Goal: Register for event/course

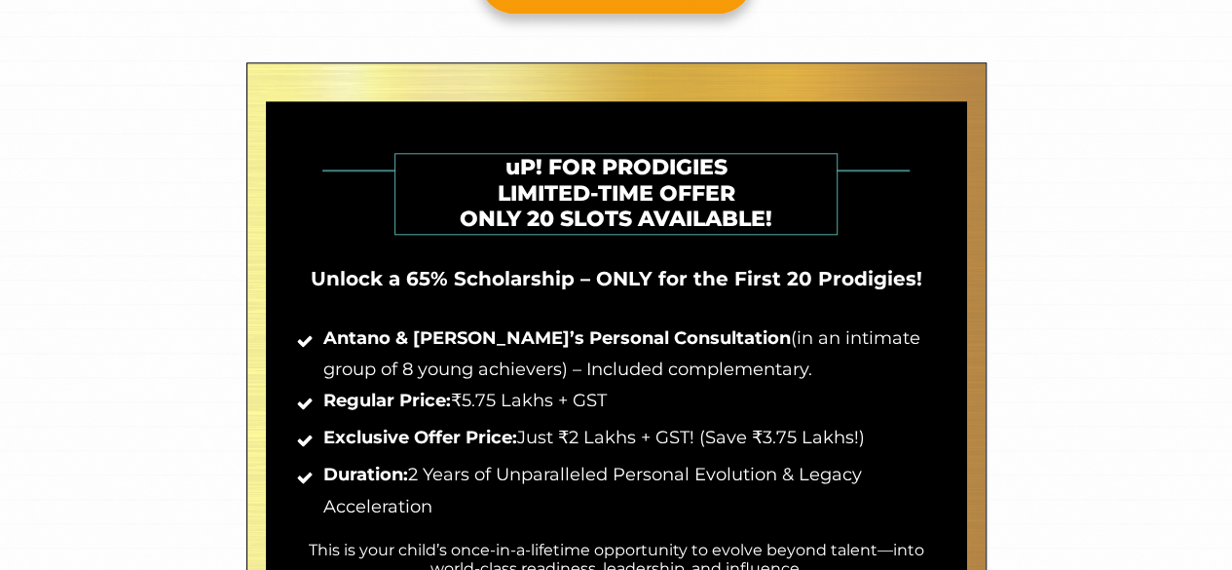
scroll to position [933, 0]
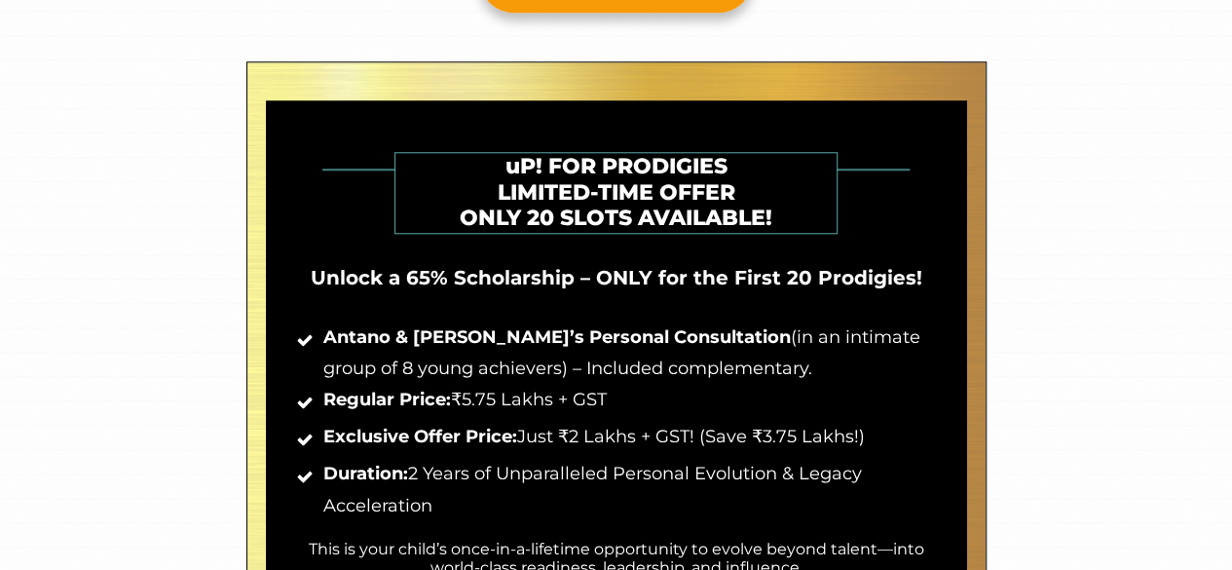
drag, startPoint x: 0, startPoint y: 0, endPoint x: 652, endPoint y: 402, distance: 766.3
drag, startPoint x: 652, startPoint y: 402, endPoint x: 1172, endPoint y: 308, distance: 528.5
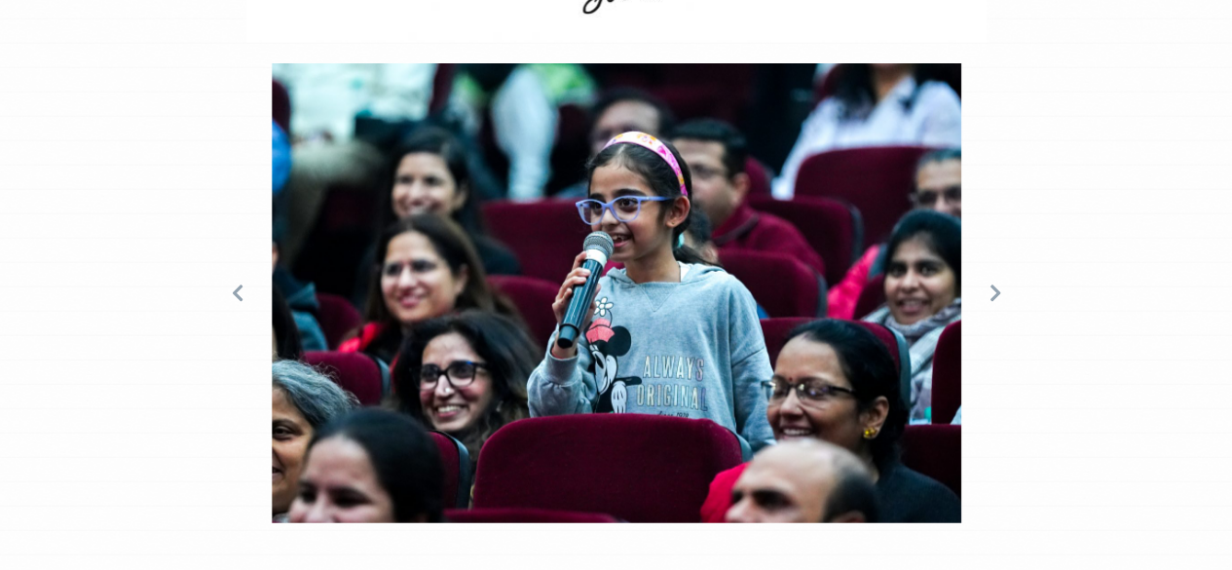
scroll to position [6230, 0]
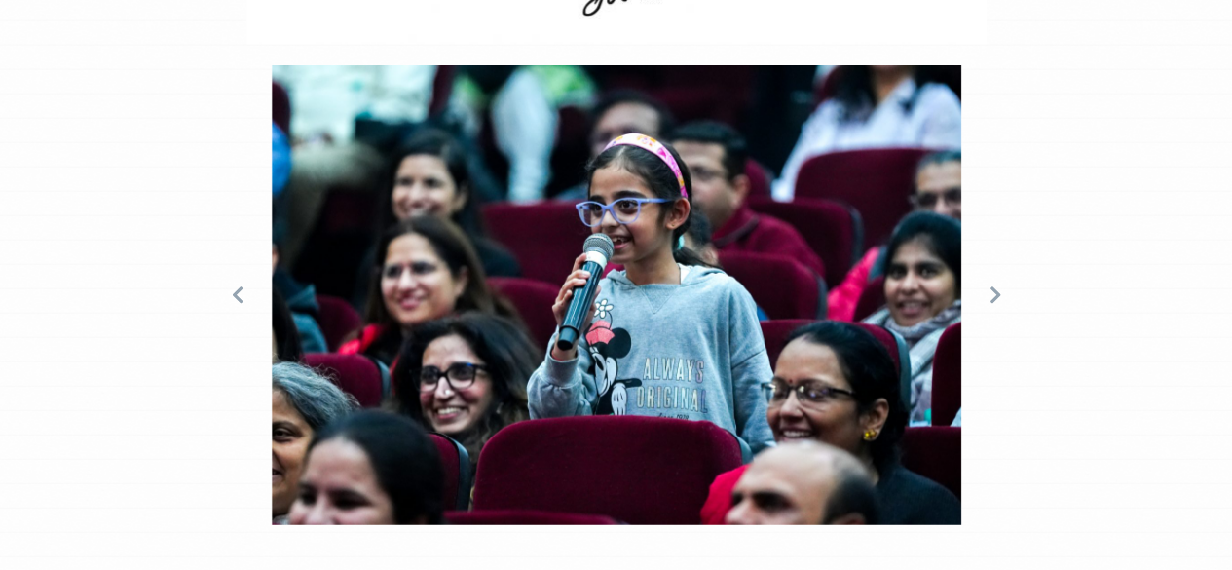
click at [993, 287] on icon at bounding box center [994, 295] width 10 height 17
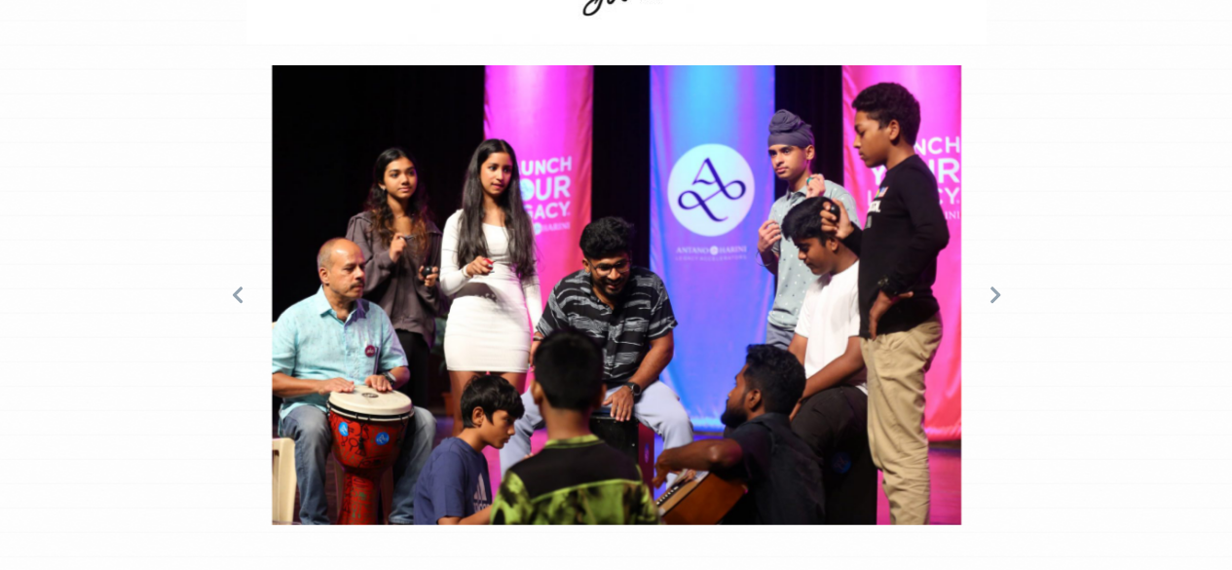
click at [993, 287] on icon at bounding box center [994, 295] width 10 height 17
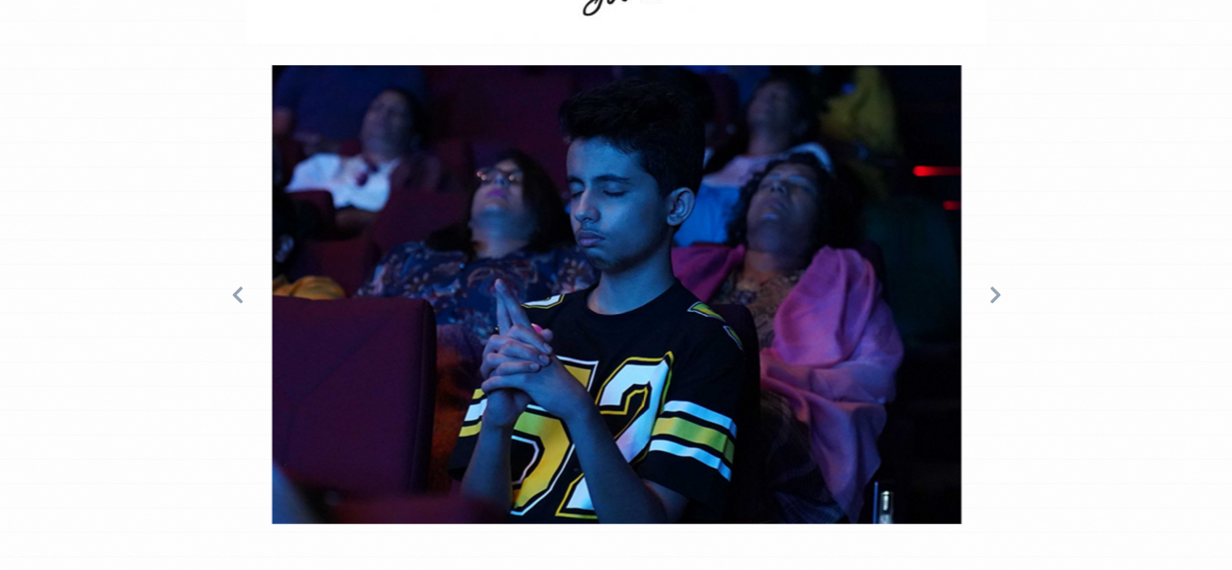
click at [230, 285] on icon at bounding box center [237, 294] width 19 height 19
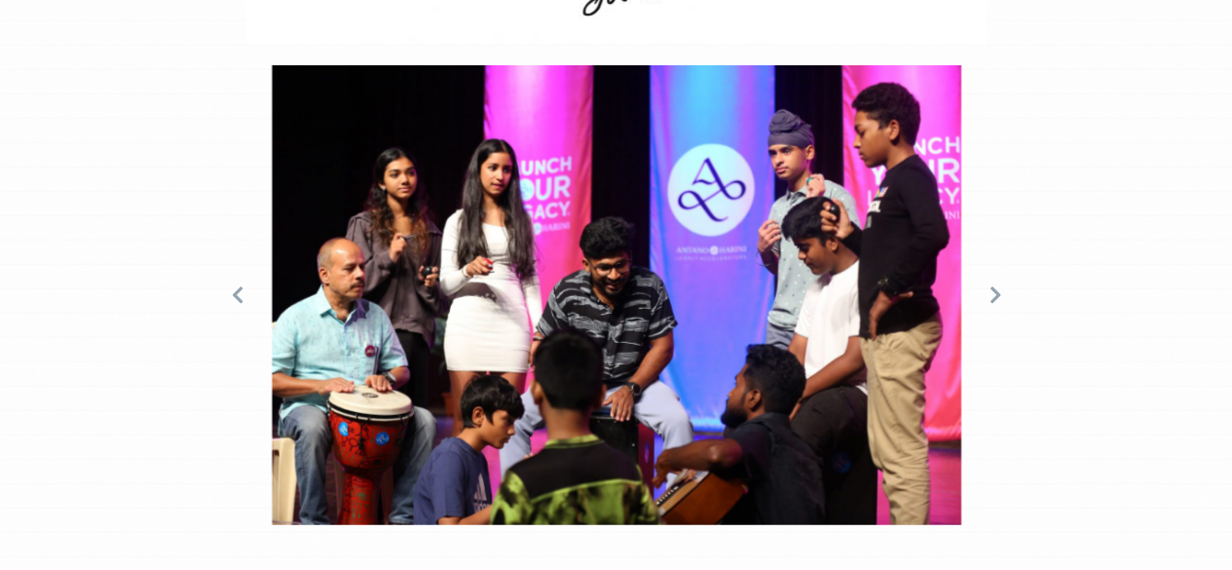
click at [993, 287] on icon at bounding box center [994, 295] width 10 height 17
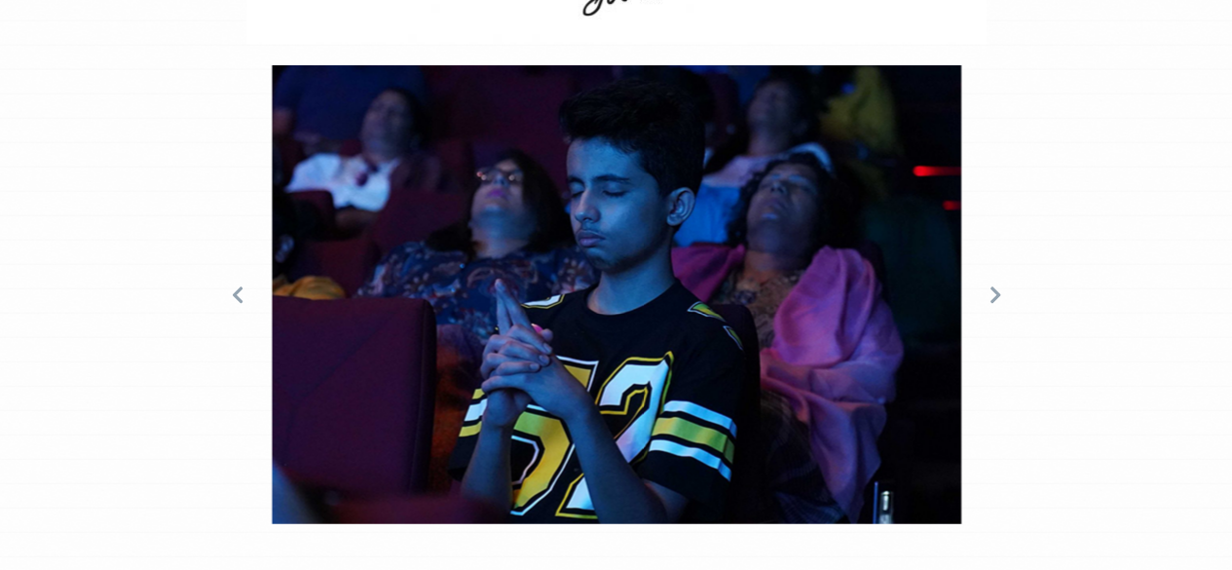
click at [993, 287] on icon at bounding box center [994, 295] width 10 height 17
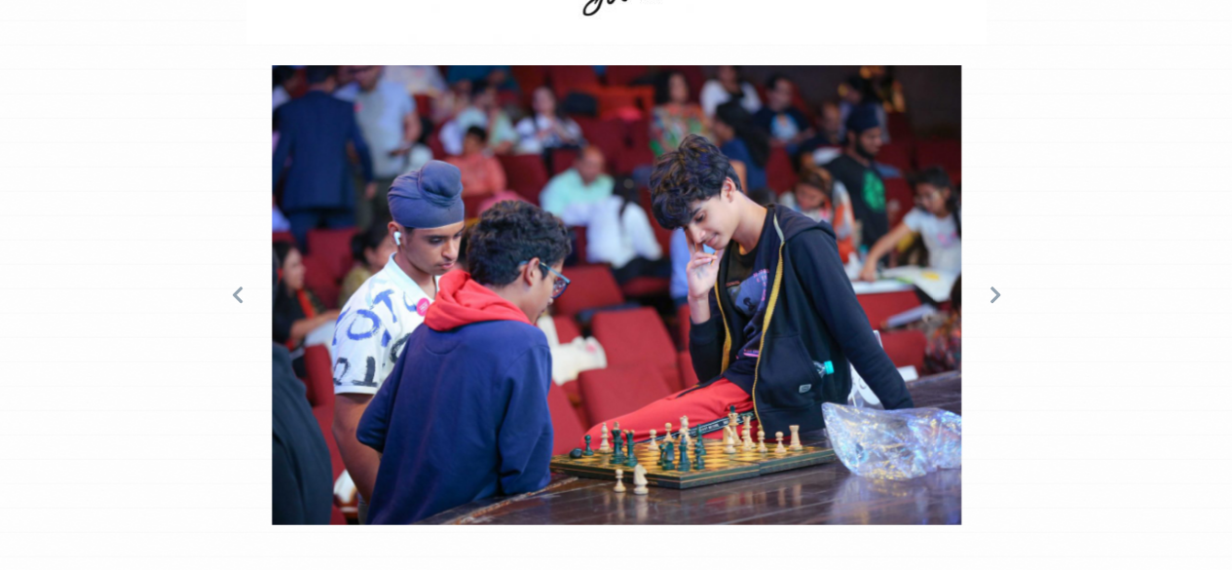
click at [993, 287] on icon at bounding box center [994, 295] width 10 height 17
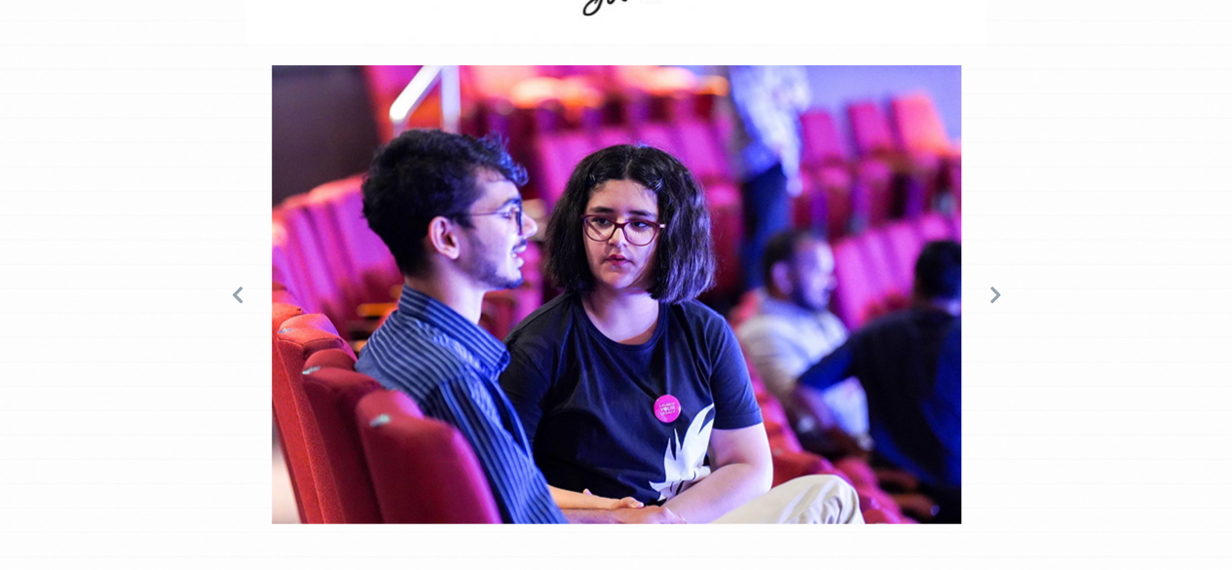
click at [993, 287] on icon at bounding box center [994, 295] width 10 height 17
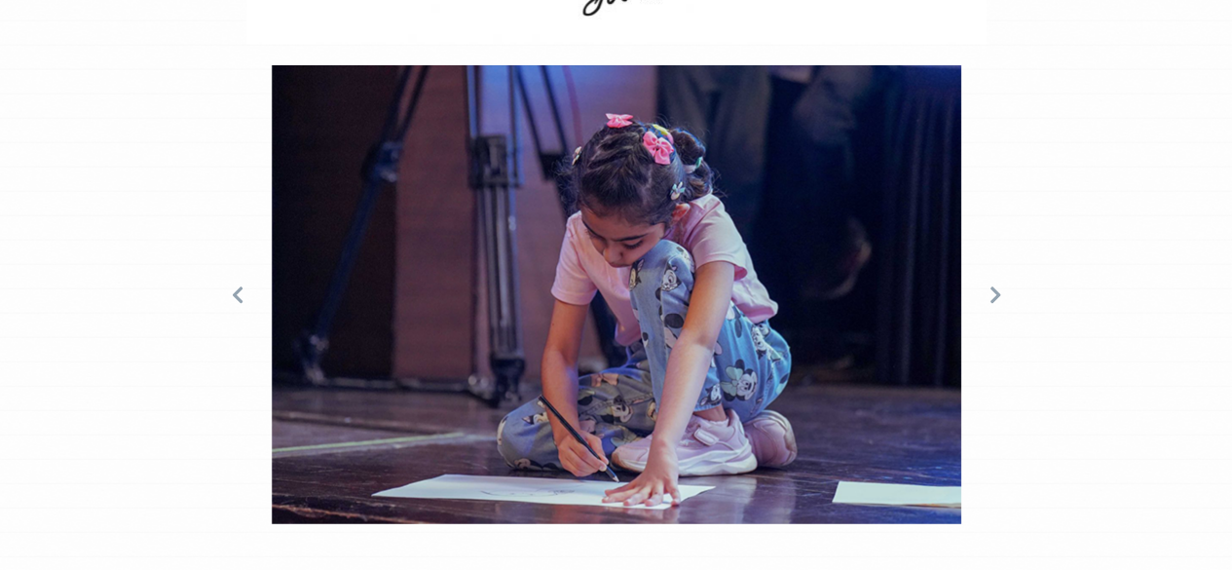
click at [993, 287] on icon at bounding box center [994, 295] width 10 height 17
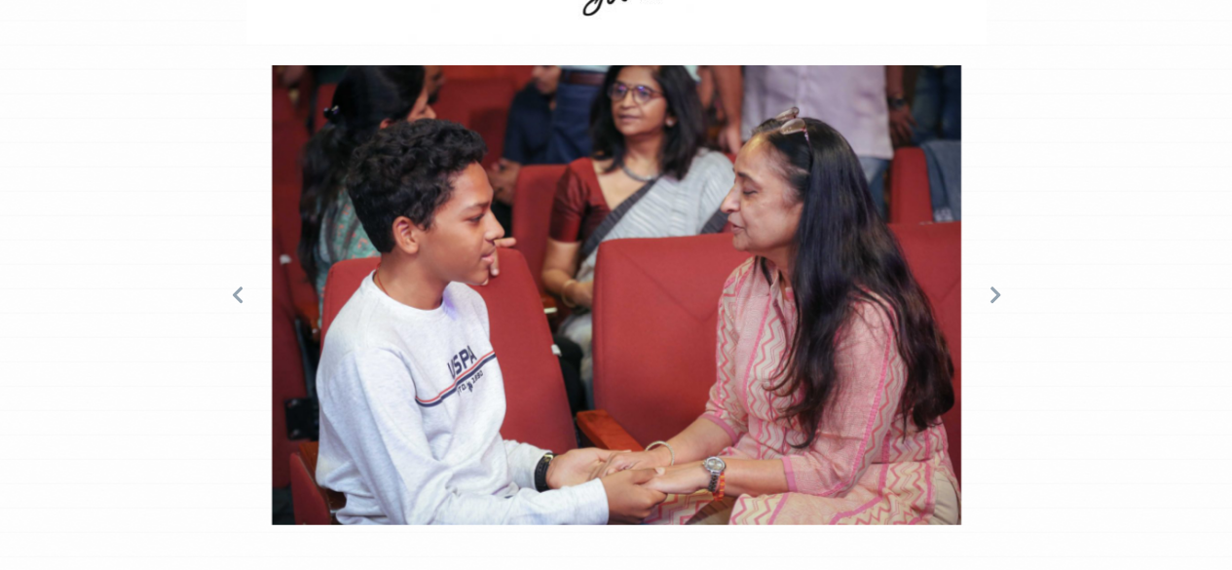
click at [993, 287] on icon at bounding box center [994, 295] width 10 height 17
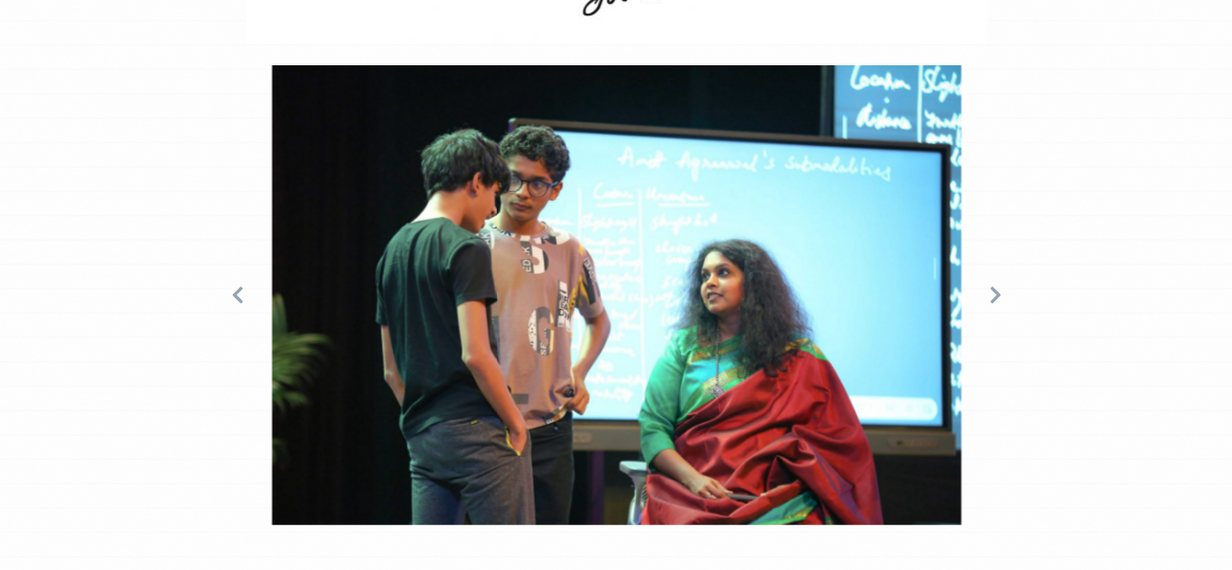
click at [993, 287] on icon at bounding box center [994, 295] width 10 height 17
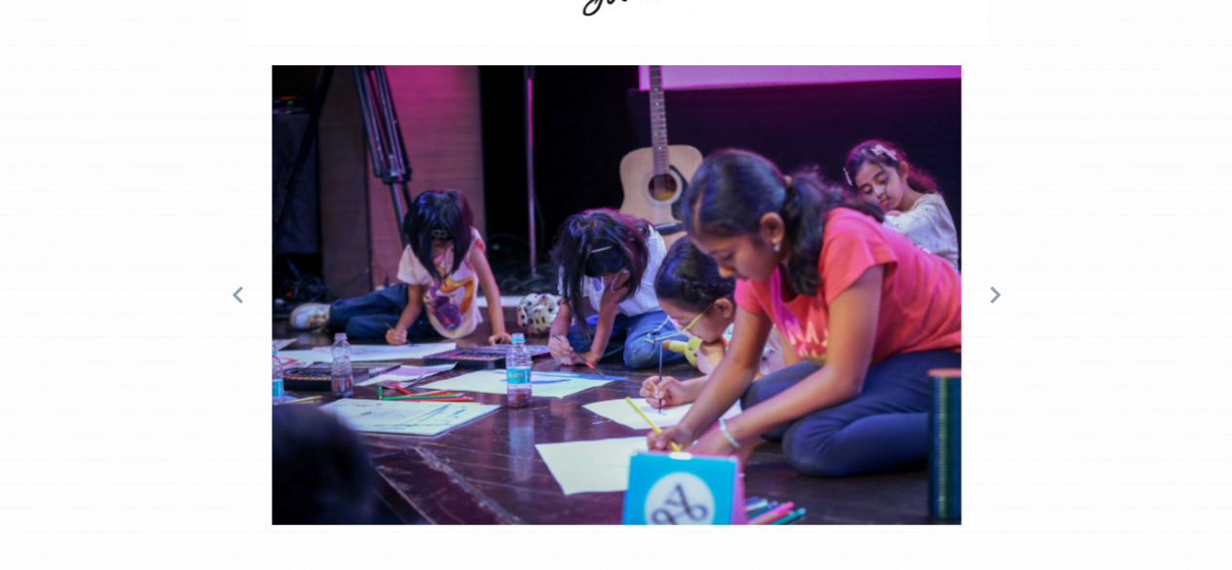
click at [993, 287] on icon at bounding box center [994, 295] width 10 height 17
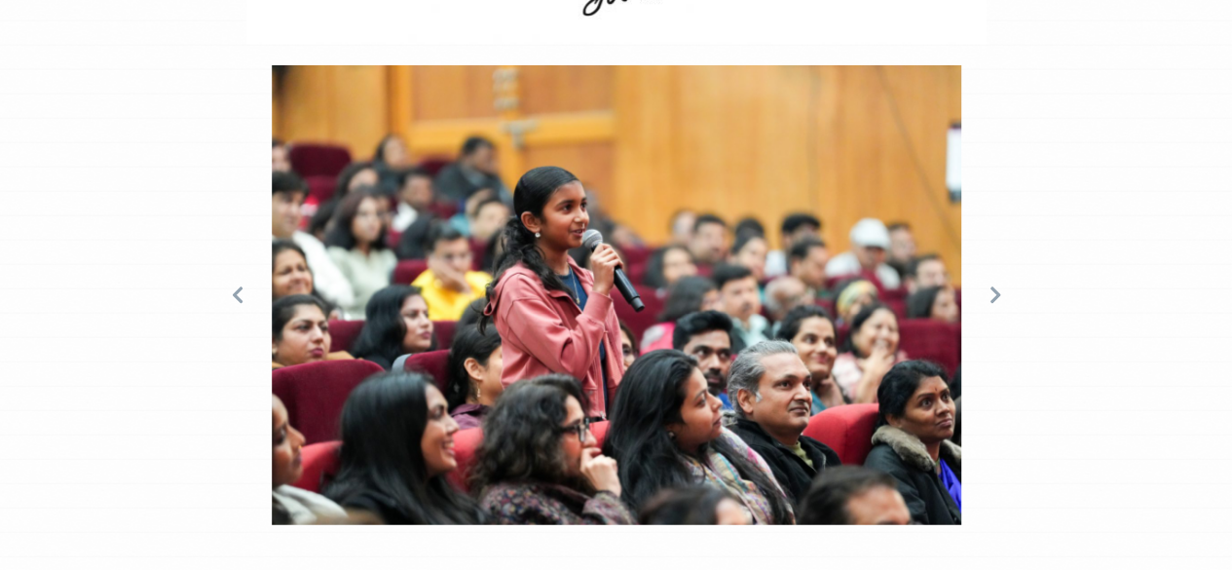
click at [993, 287] on icon at bounding box center [994, 295] width 10 height 17
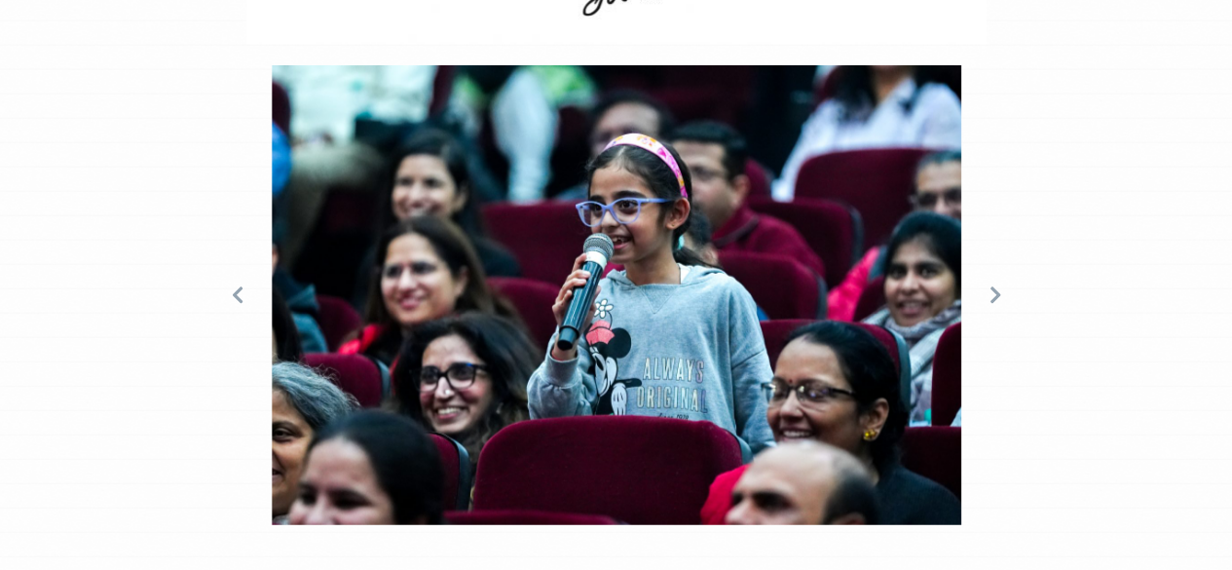
click at [994, 285] on icon at bounding box center [994, 294] width 19 height 19
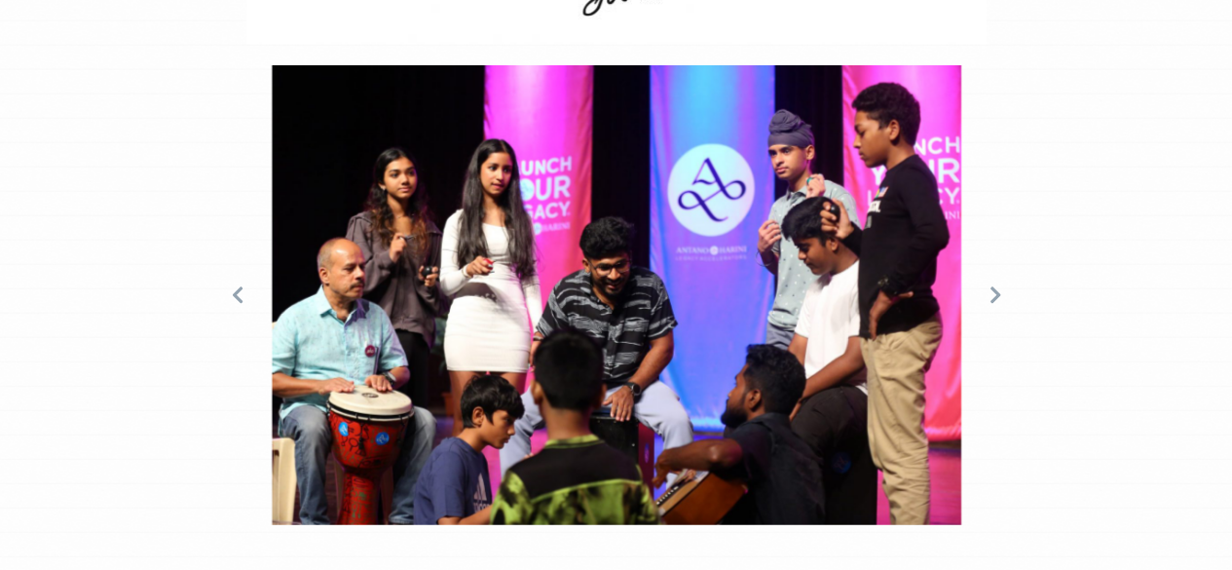
click at [994, 285] on icon at bounding box center [994, 294] width 19 height 19
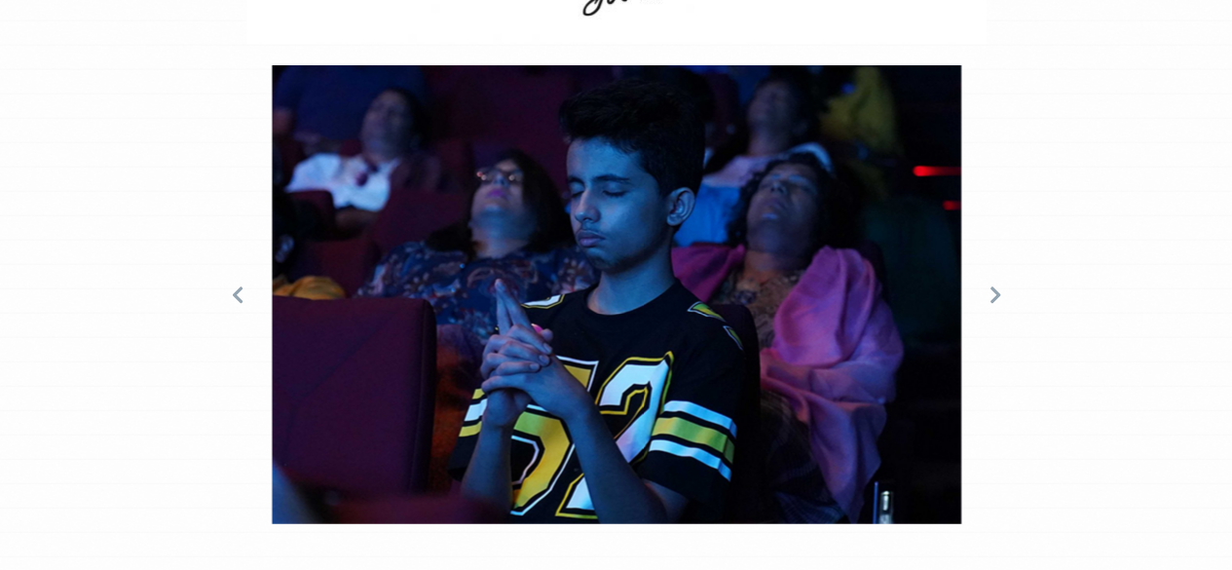
click at [994, 285] on icon at bounding box center [994, 294] width 19 height 19
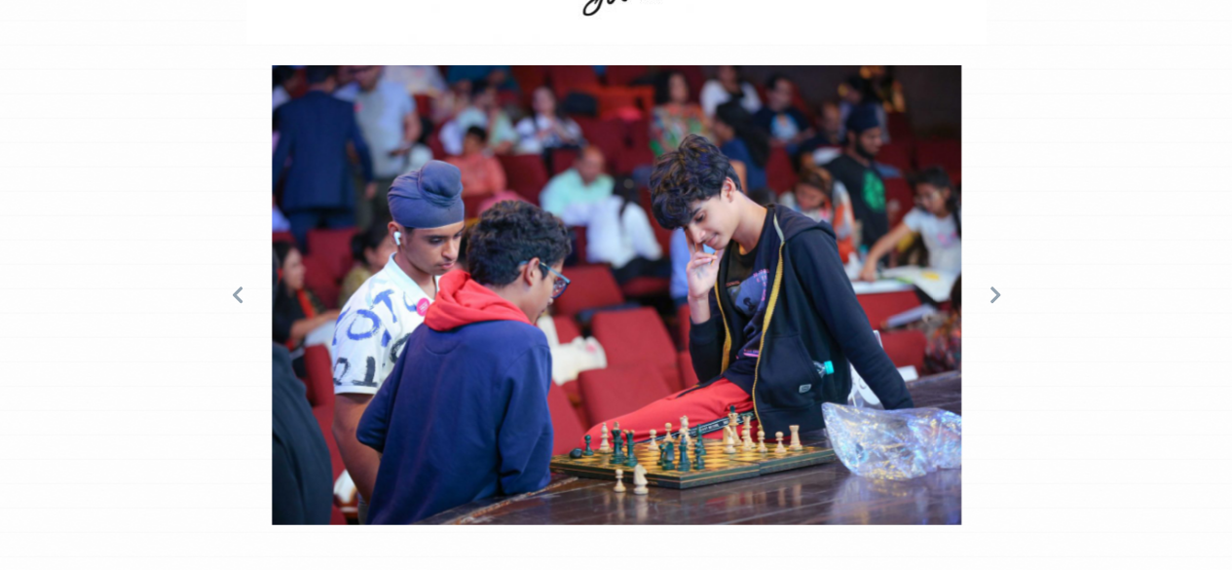
click at [994, 285] on icon at bounding box center [994, 294] width 19 height 19
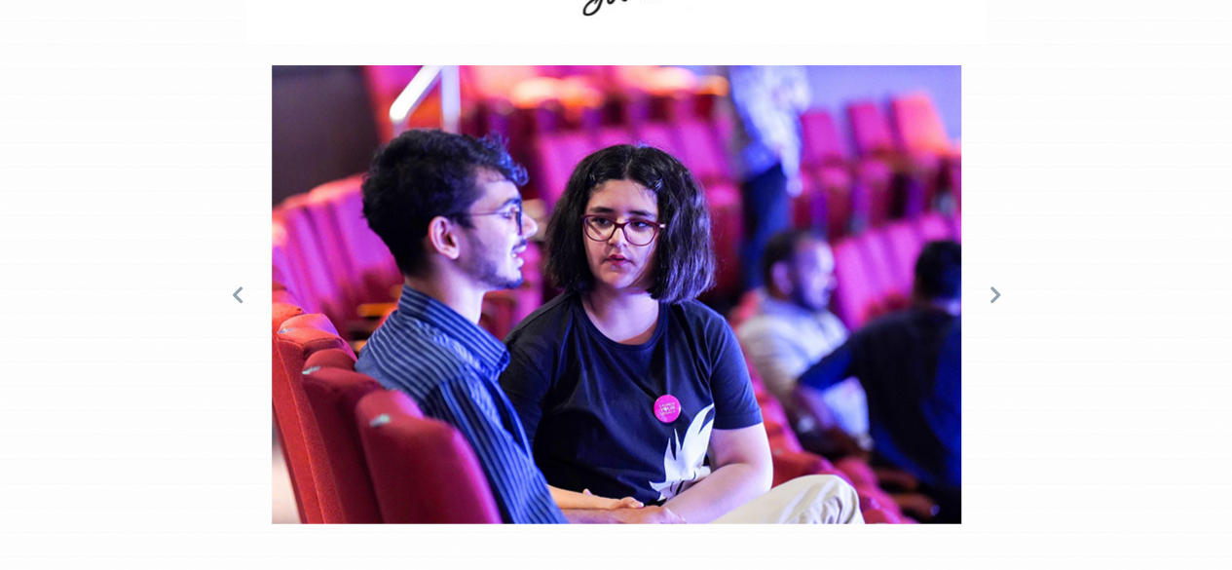
click at [994, 285] on icon at bounding box center [994, 294] width 19 height 19
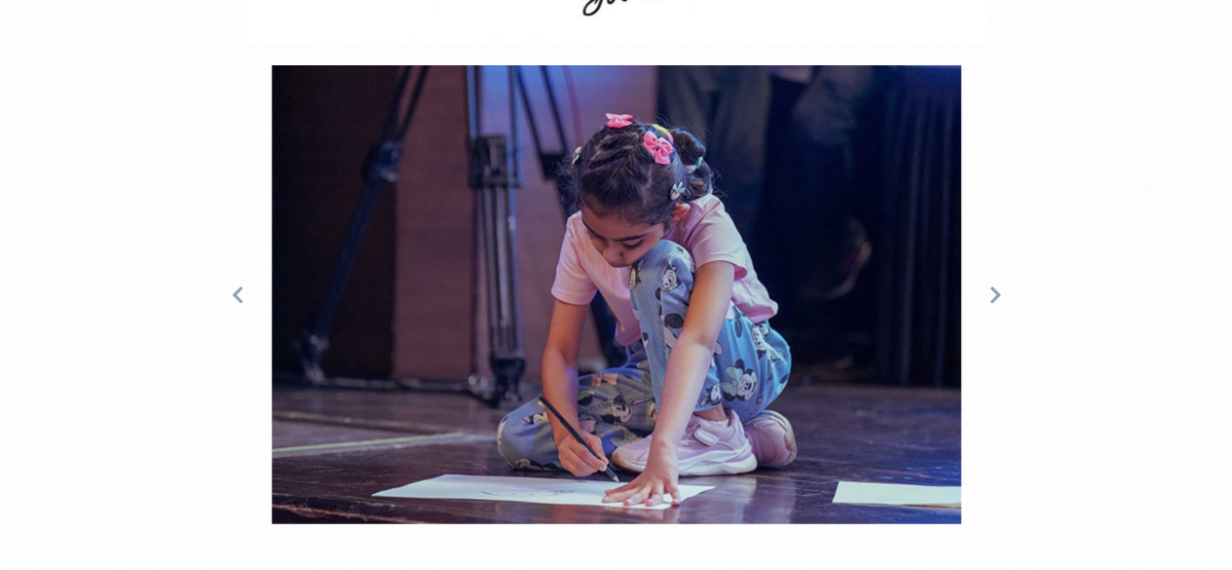
click at [994, 285] on icon at bounding box center [994, 294] width 19 height 19
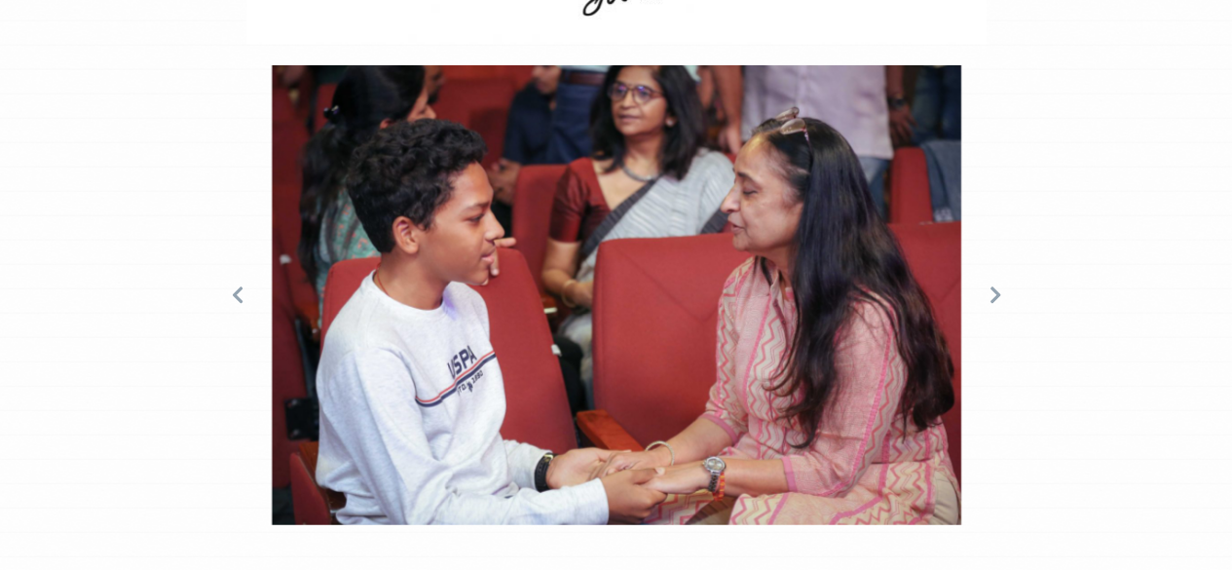
click at [994, 285] on icon at bounding box center [994, 294] width 19 height 19
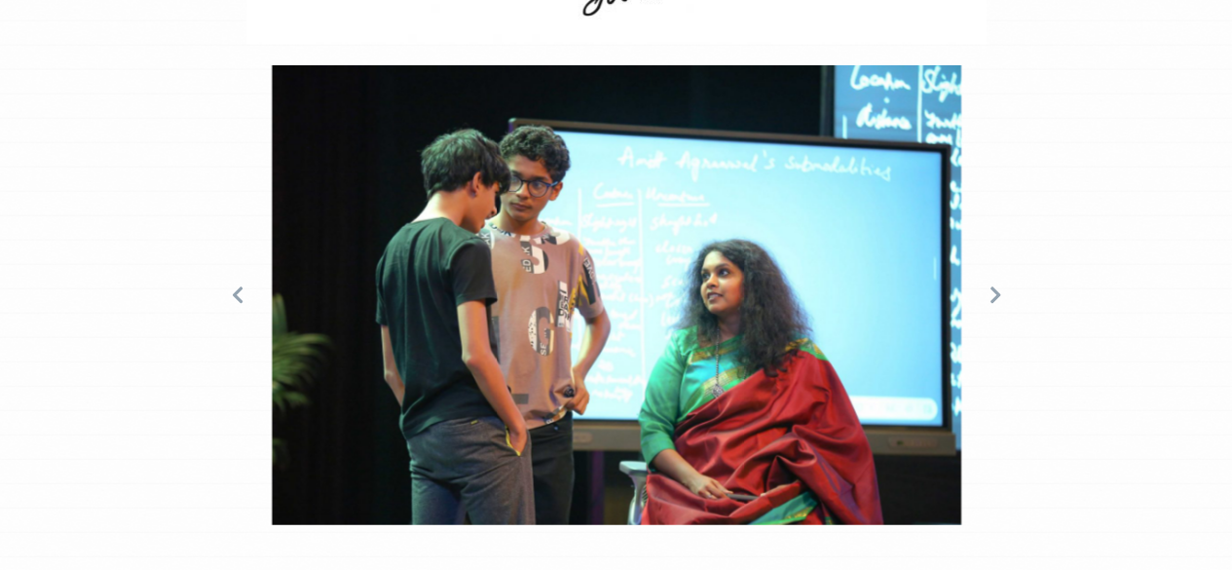
click at [994, 285] on icon at bounding box center [994, 294] width 19 height 19
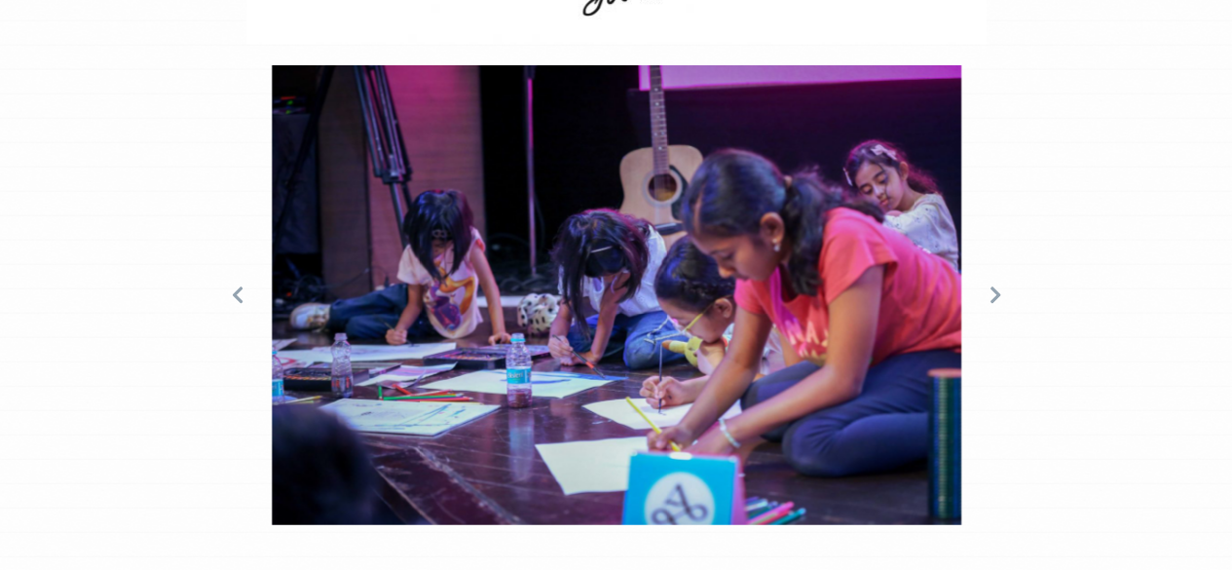
click at [994, 285] on icon at bounding box center [994, 294] width 19 height 19
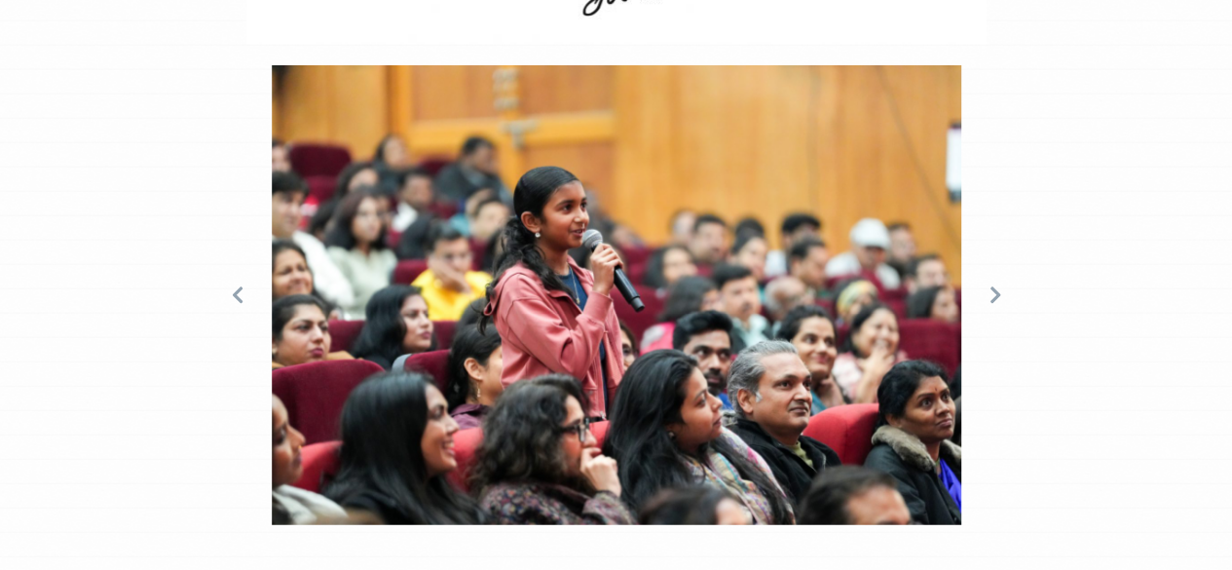
click at [994, 285] on icon at bounding box center [994, 294] width 19 height 19
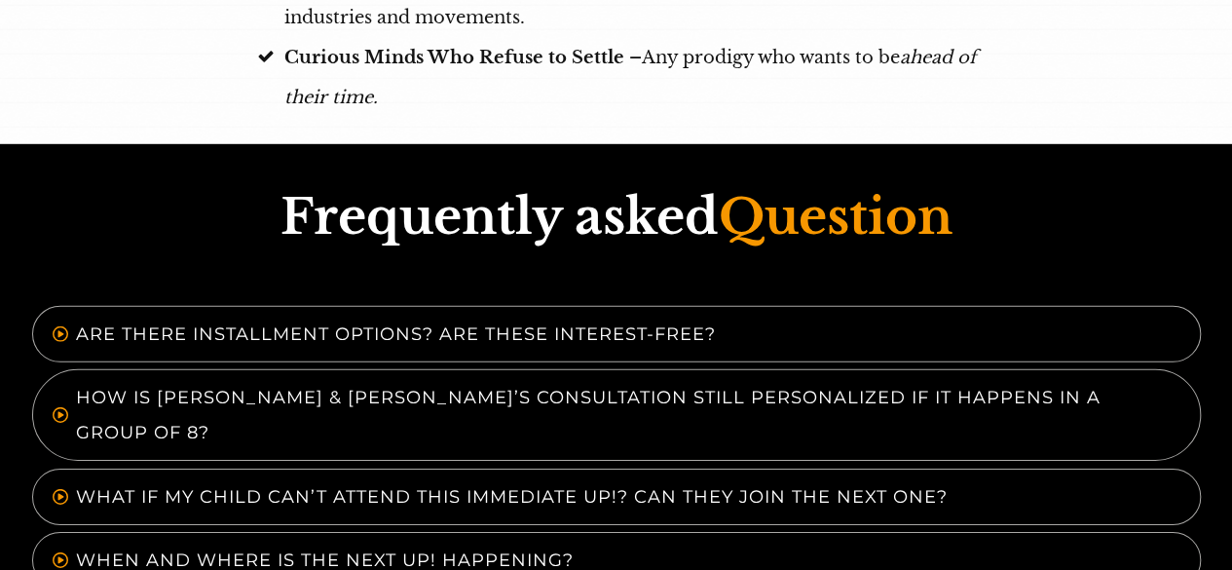
scroll to position [10410, 0]
